Goal: Transaction & Acquisition: Purchase product/service

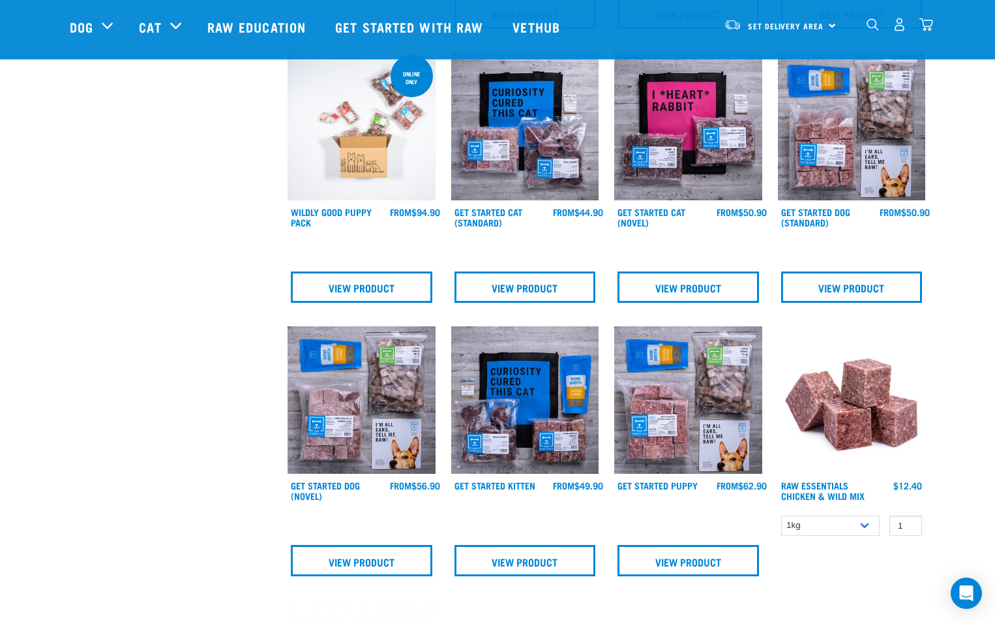
scroll to position [652, 0]
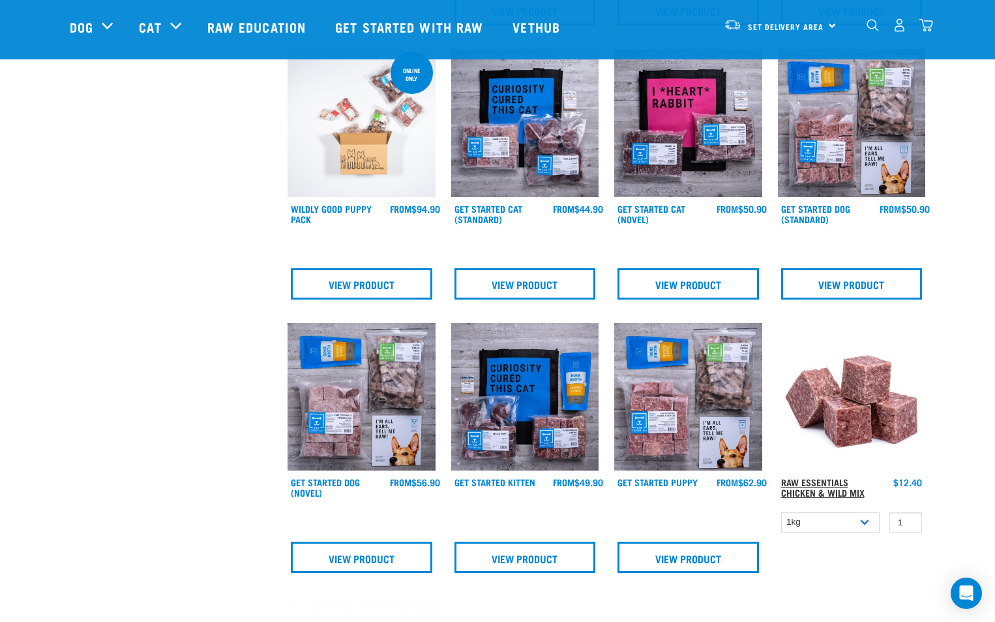
click at [801, 484] on link "Raw Essentials Chicken & Wild Mix" at bounding box center [822, 486] width 83 height 15
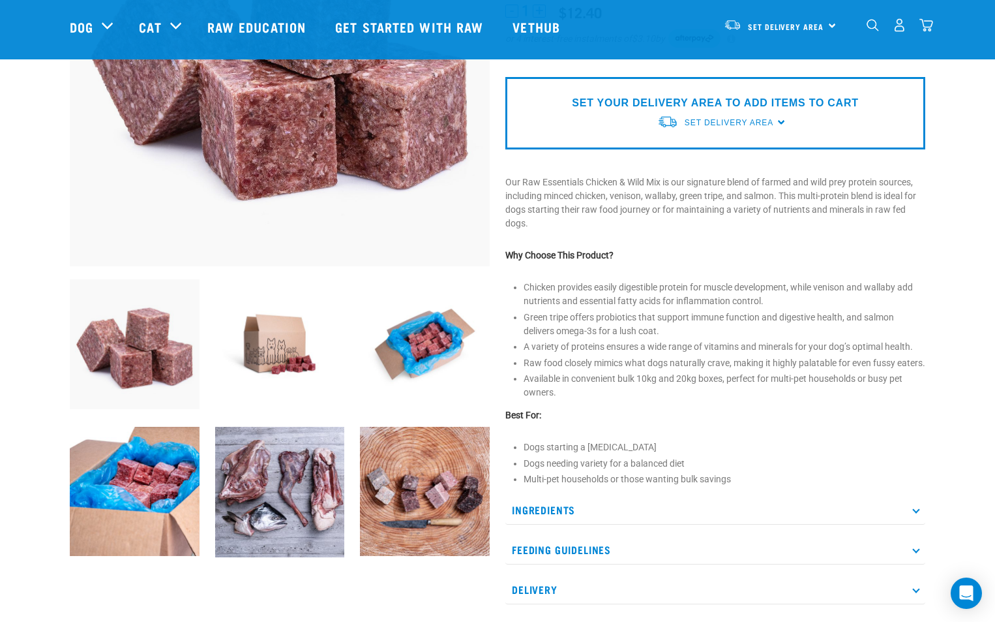
scroll to position [261, 0]
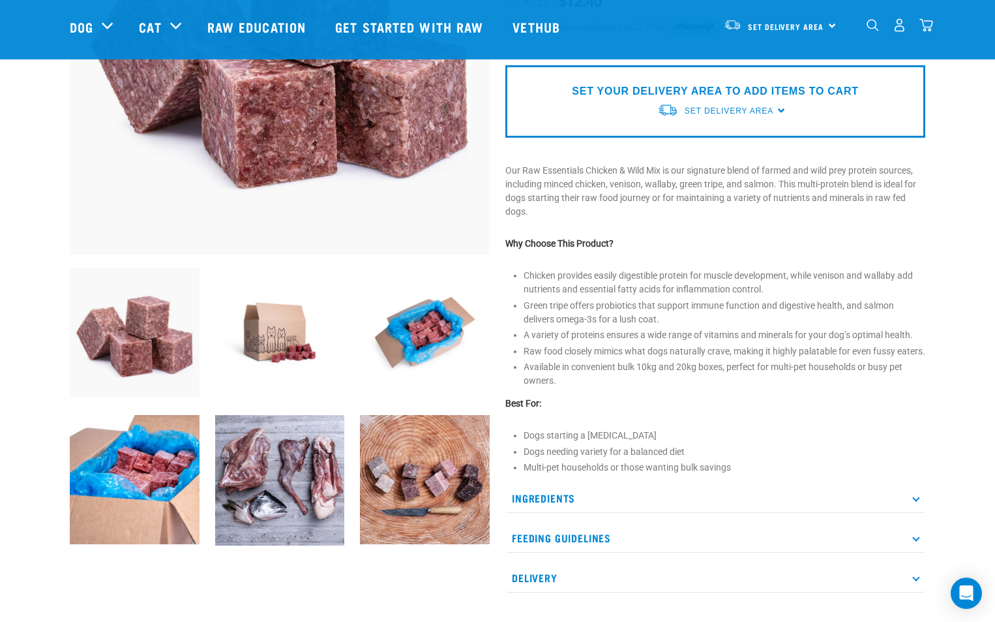
click at [568, 513] on p "Ingredients" at bounding box center [715, 497] width 420 height 29
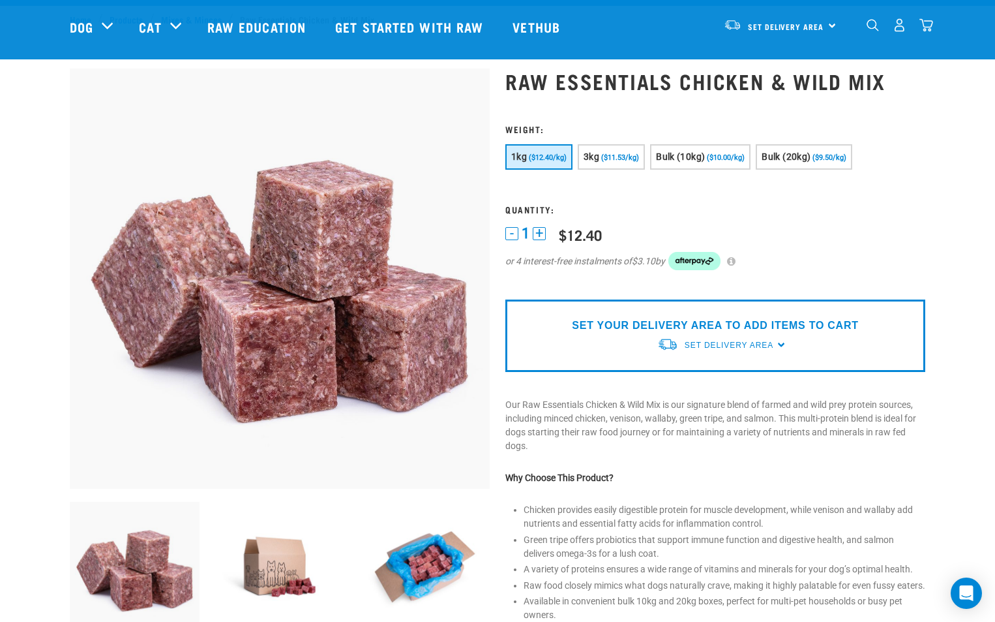
scroll to position [0, 0]
